Goal: Task Accomplishment & Management: Complete application form

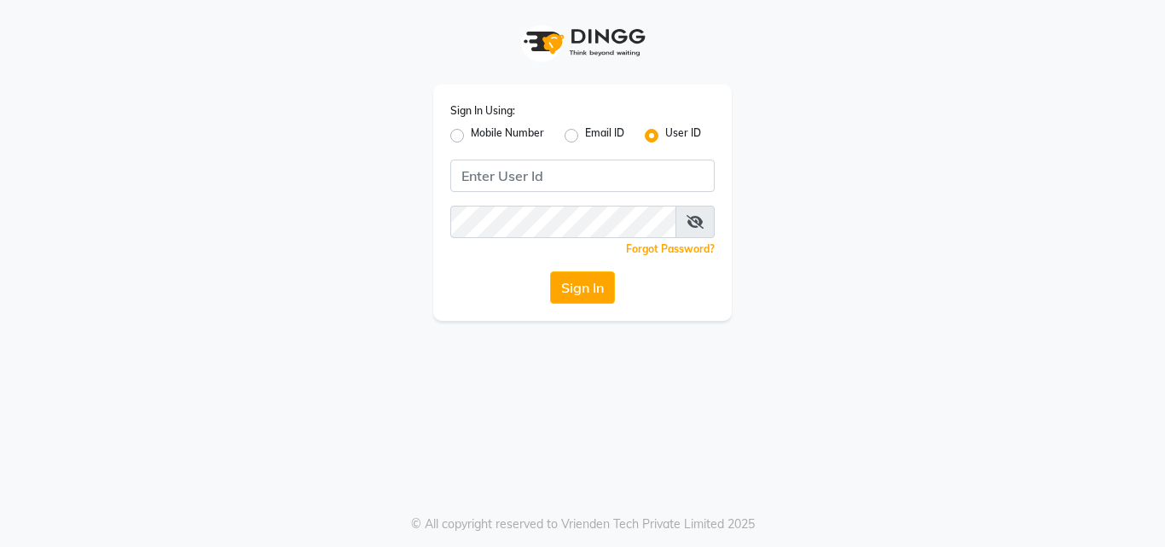
drag, startPoint x: 0, startPoint y: 0, endPoint x: 789, endPoint y: 142, distance: 802.0
click at [789, 142] on div "Sign In Using: Mobile Number Email ID User ID Remember me Forgot Password? Sign…" at bounding box center [582, 160] width 973 height 321
click at [456, 144] on div "Mobile Number" at bounding box center [497, 135] width 94 height 20
click at [471, 141] on label "Mobile Number" at bounding box center [507, 135] width 73 height 20
click at [471, 137] on input "Mobile Number" at bounding box center [476, 130] width 11 height 11
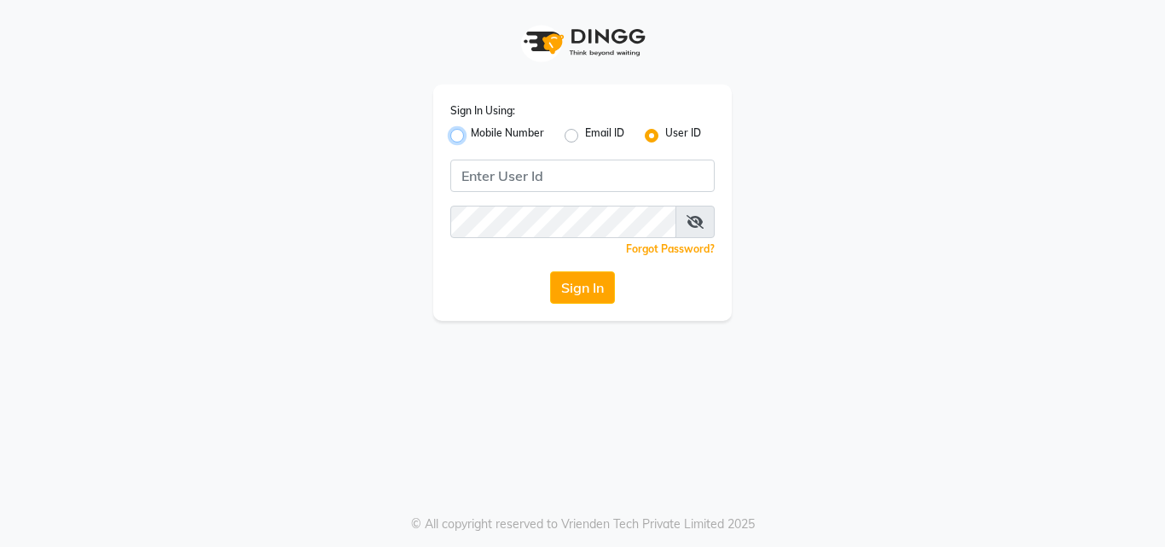
radio input "true"
radio input "false"
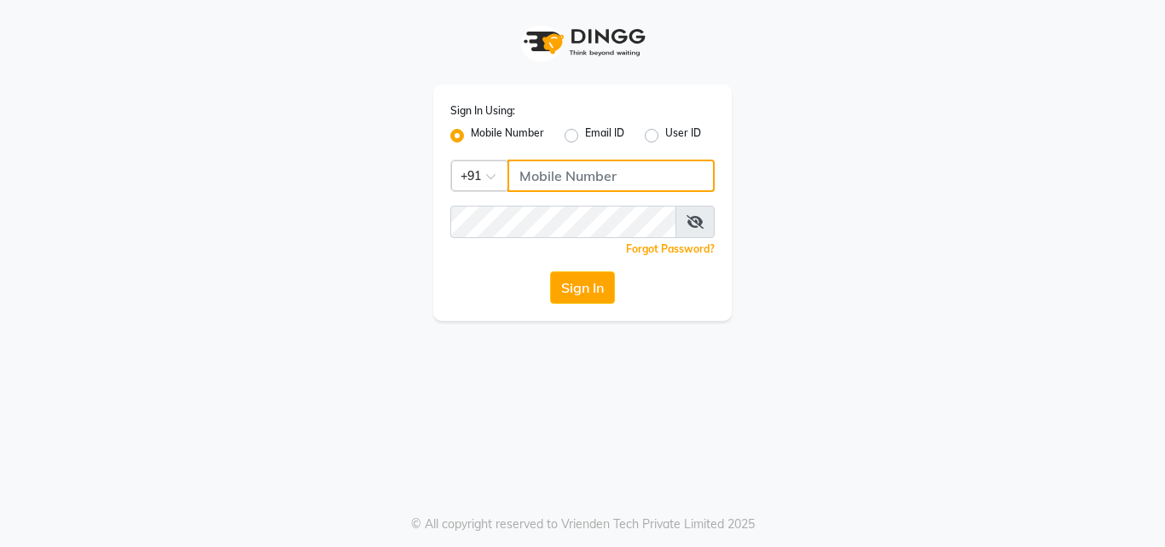
click at [578, 181] on input "Username" at bounding box center [611, 176] width 207 height 32
type input "9355000102"
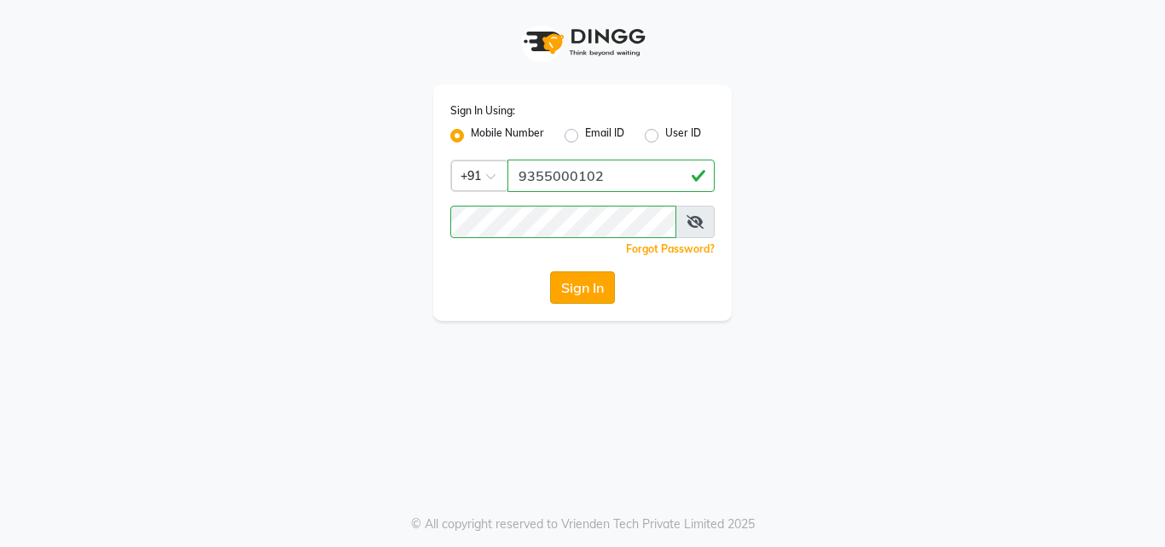
click at [575, 277] on button "Sign In" at bounding box center [582, 287] width 65 height 32
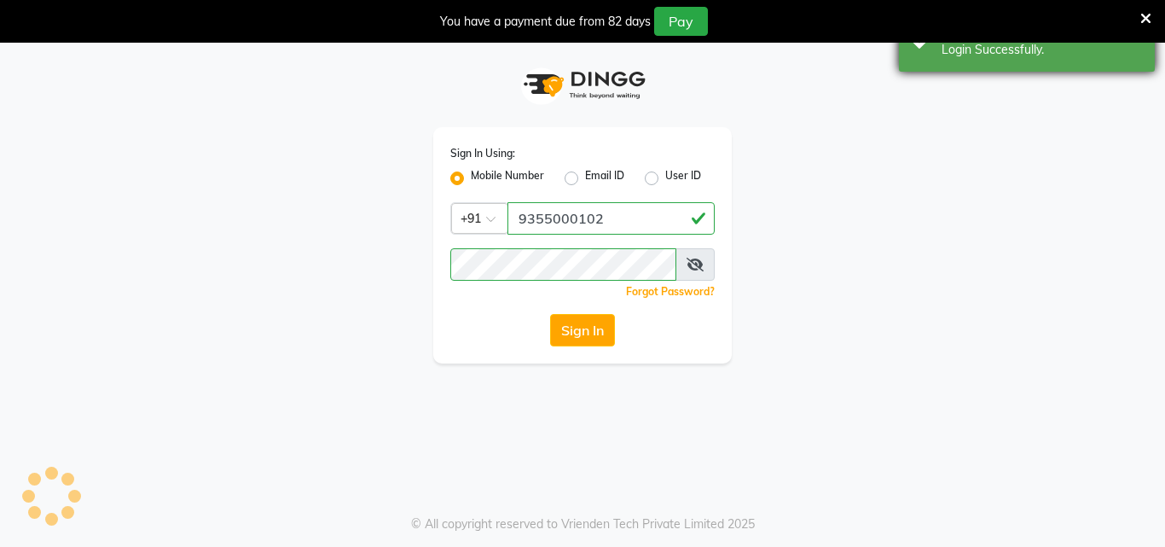
click at [1141, 18] on icon at bounding box center [1146, 18] width 11 height 15
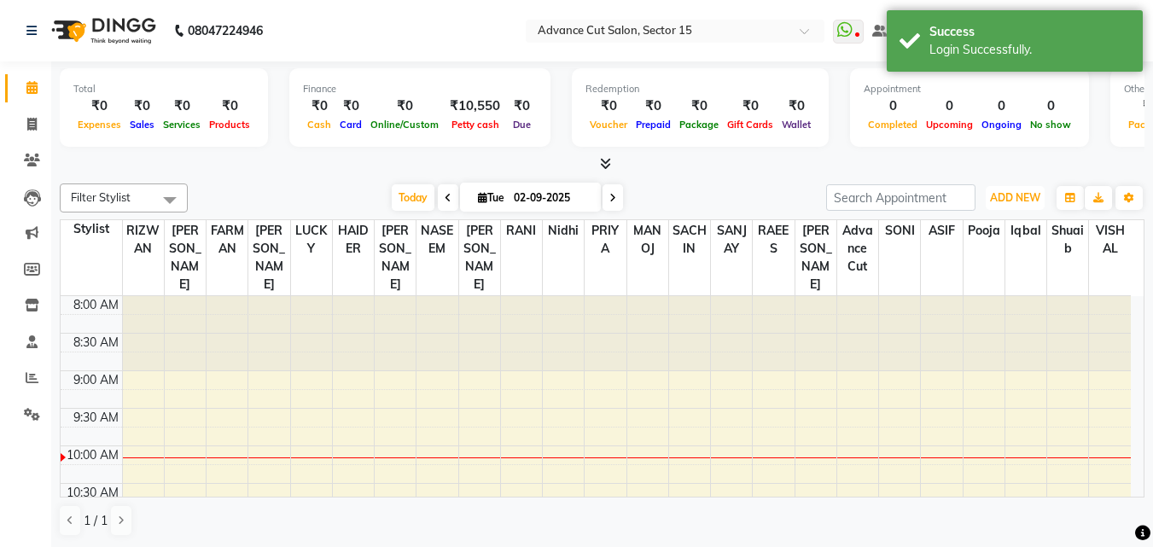
click at [1008, 191] on span "ADD NEW" at bounding box center [1015, 197] width 50 height 13
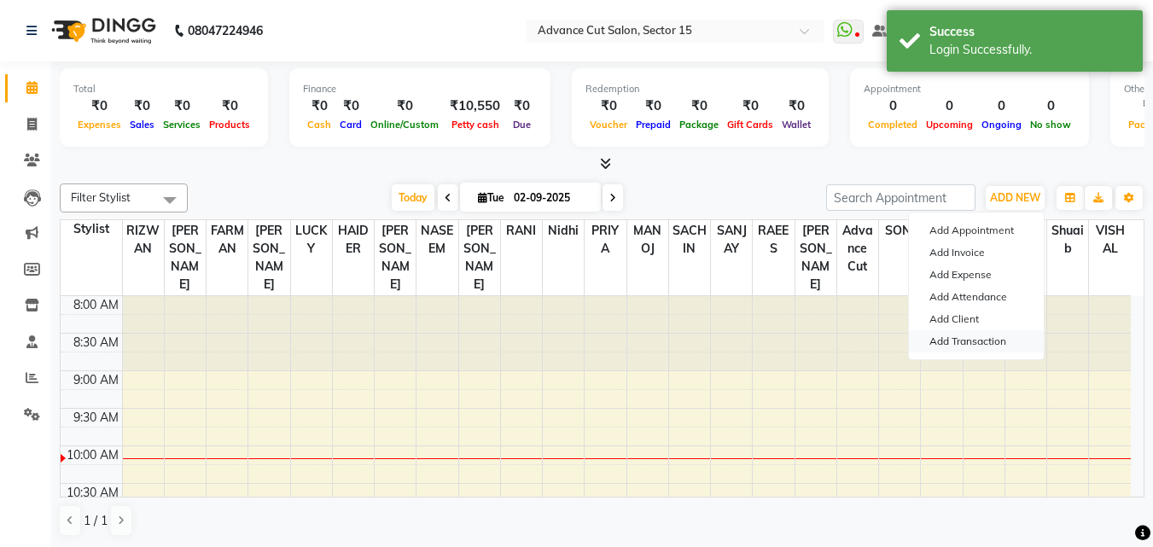
click at [980, 345] on link "Add Transaction" at bounding box center [976, 341] width 135 height 22
select select "direct"
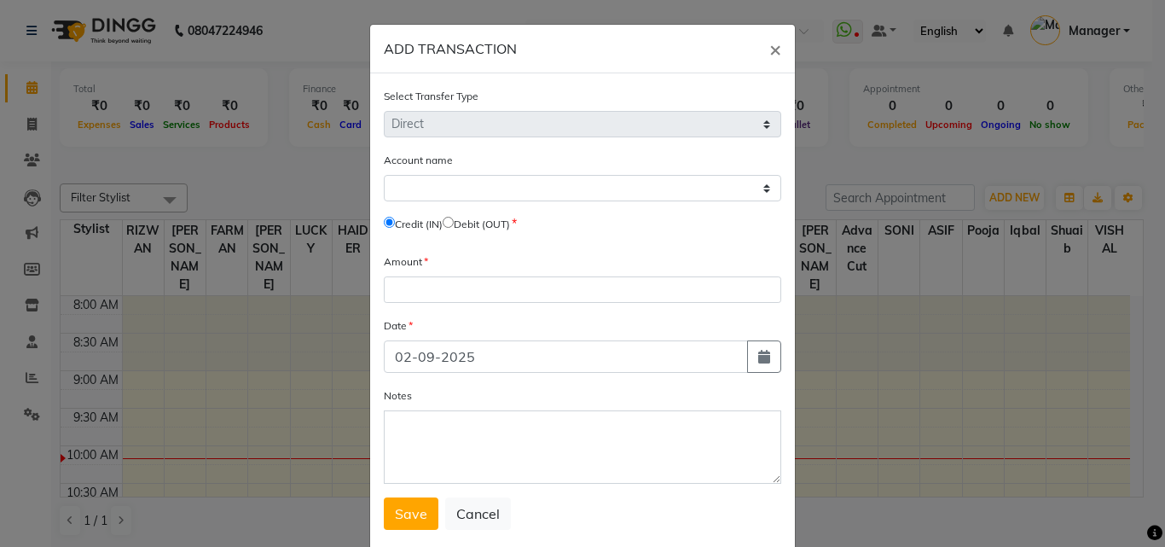
click at [463, 172] on div "Account name Select Petty Cash Default Account" at bounding box center [583, 176] width 398 height 50
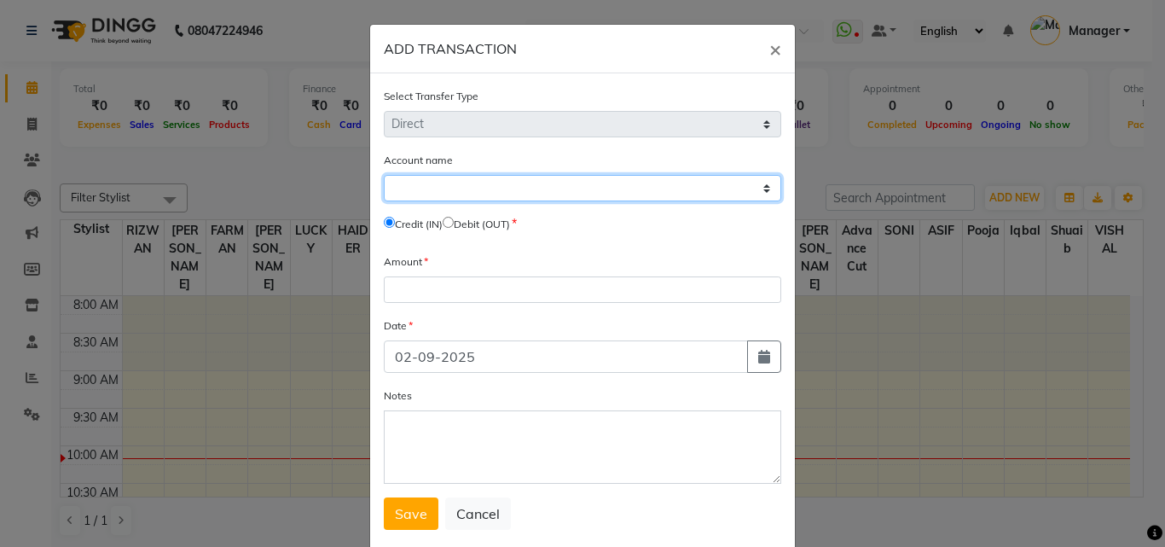
click at [461, 183] on select "Select Petty Cash Default Account" at bounding box center [583, 188] width 398 height 26
click at [456, 189] on select "Select Petty Cash Default Account" at bounding box center [583, 188] width 398 height 26
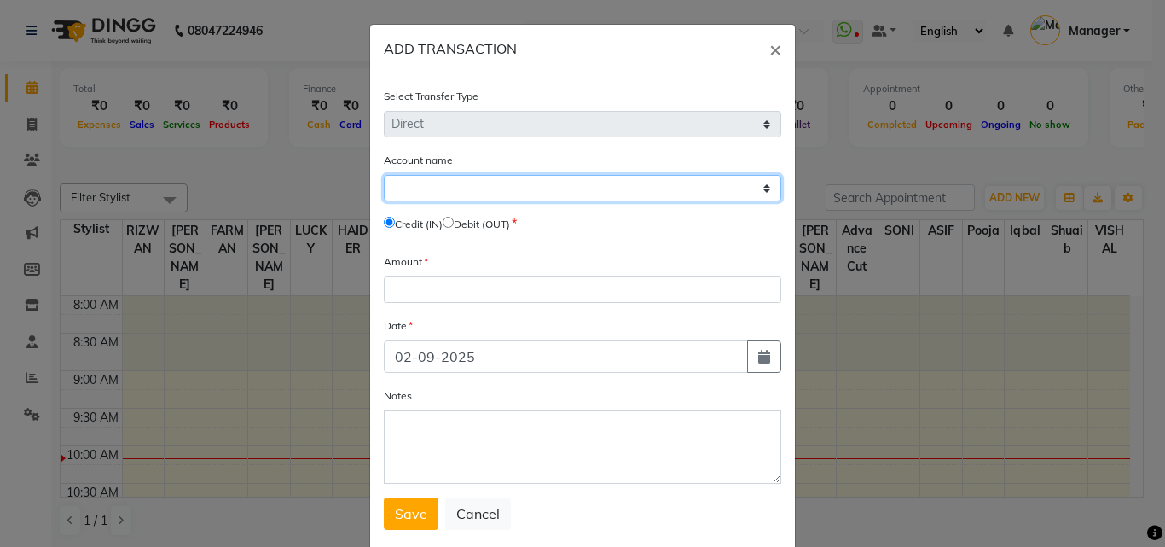
click at [456, 189] on select "Select Petty Cash Default Account" at bounding box center [583, 188] width 398 height 26
select select "5250"
click at [384, 175] on select "Select Petty Cash Default Account" at bounding box center [583, 188] width 398 height 26
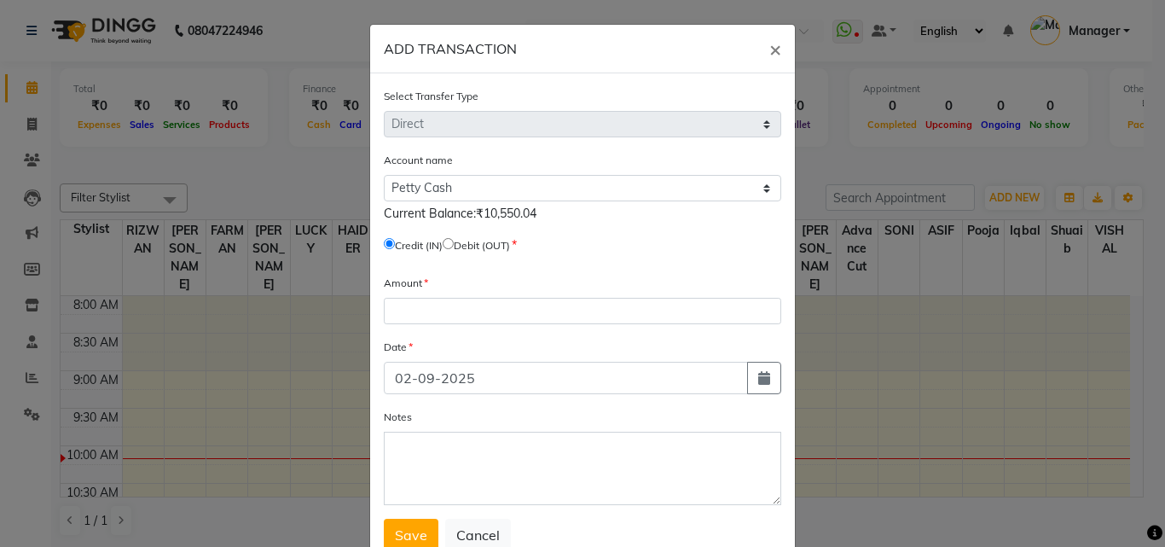
click at [451, 245] on input "radio" at bounding box center [448, 243] width 11 height 11
radio input "true"
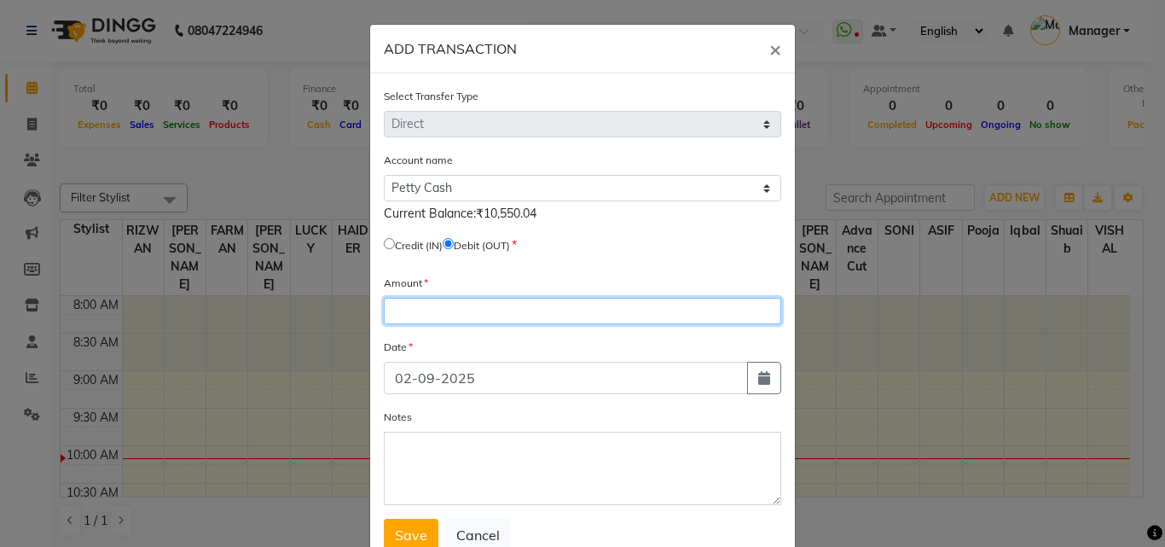
click at [471, 315] on input "number" at bounding box center [583, 311] width 398 height 26
type input "10550"
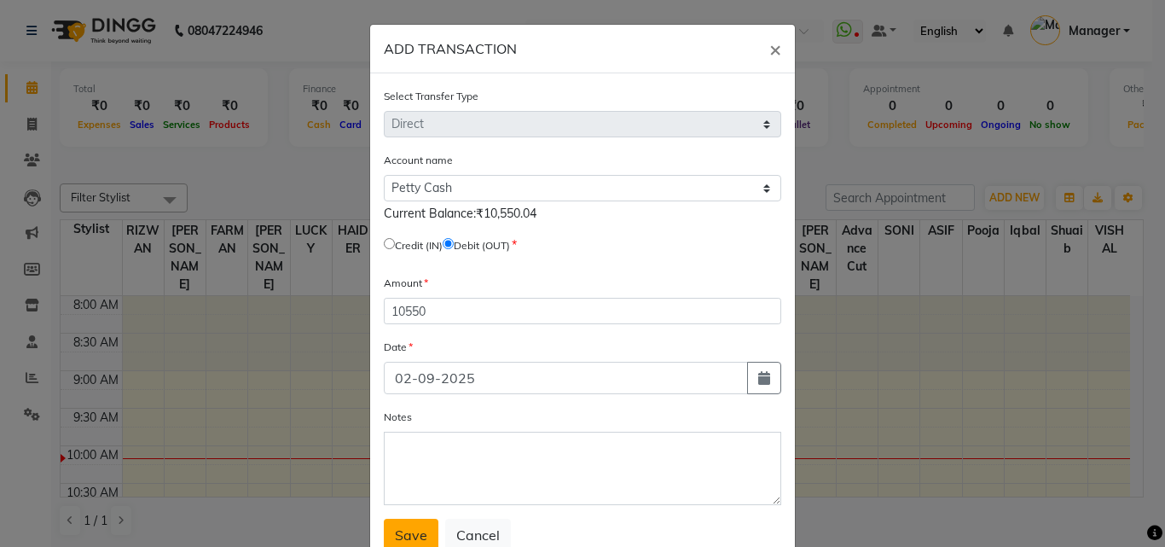
click at [412, 537] on span "Save" at bounding box center [411, 534] width 32 height 17
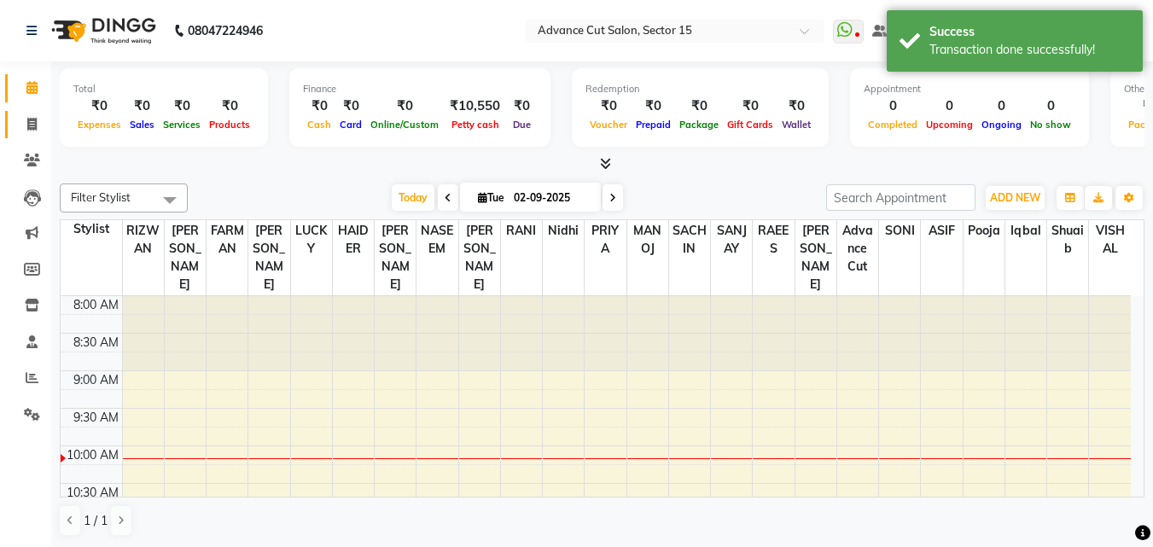
click at [32, 126] on icon at bounding box center [31, 124] width 9 height 13
select select "service"
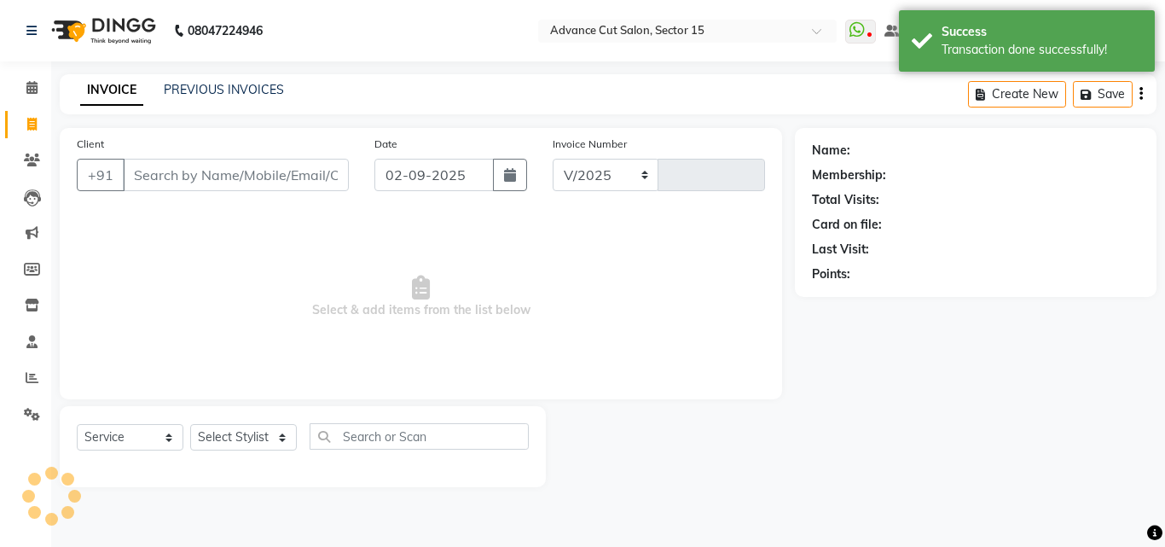
select select "6255"
type input "6828"
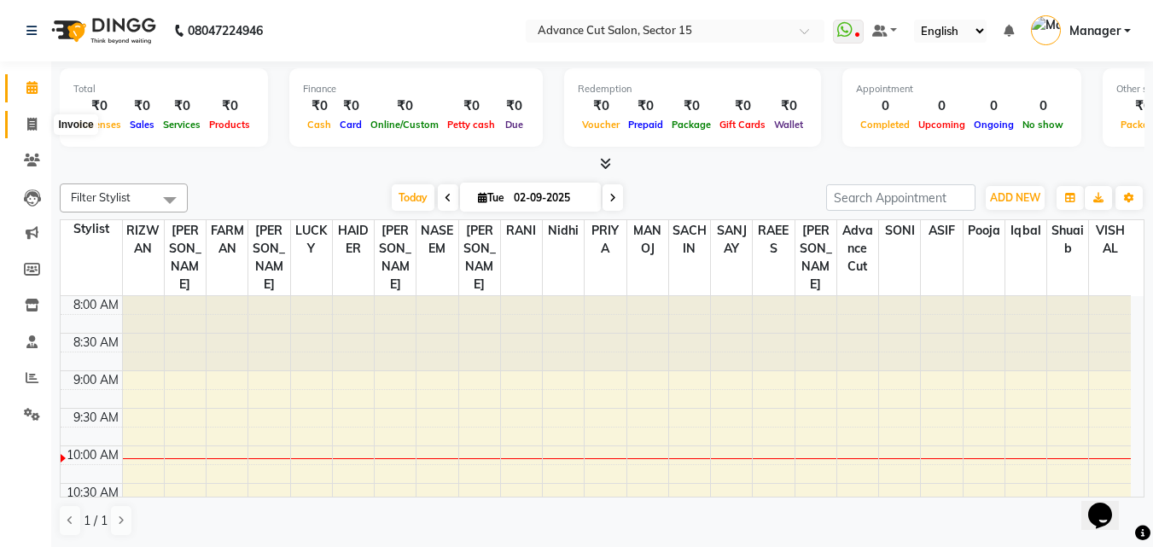
click at [18, 120] on span at bounding box center [32, 125] width 30 height 20
select select "service"
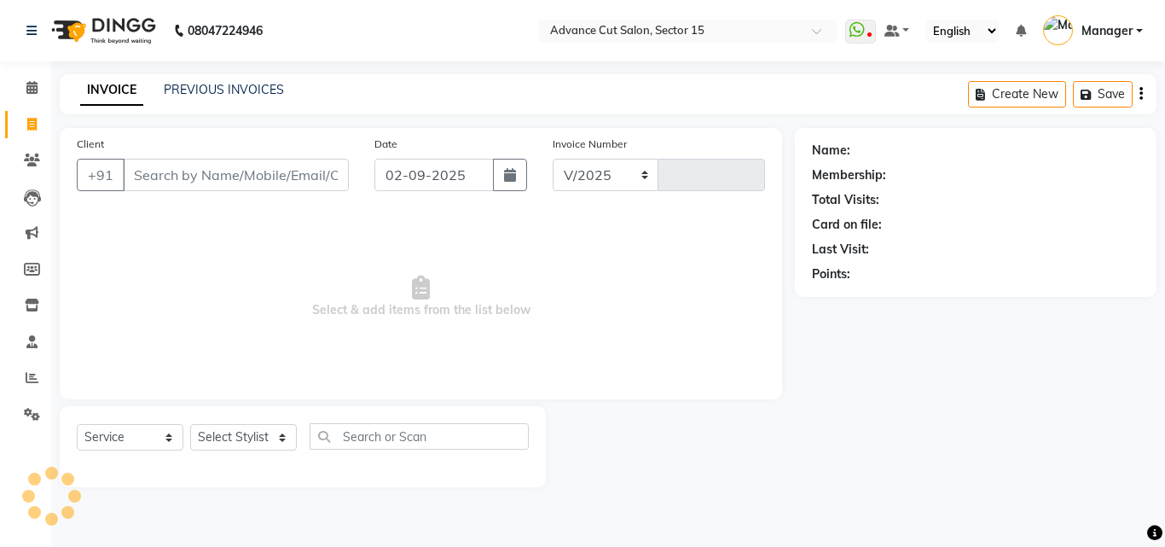
select select "6255"
type input "6828"
